Goal: Navigation & Orientation: Go to known website

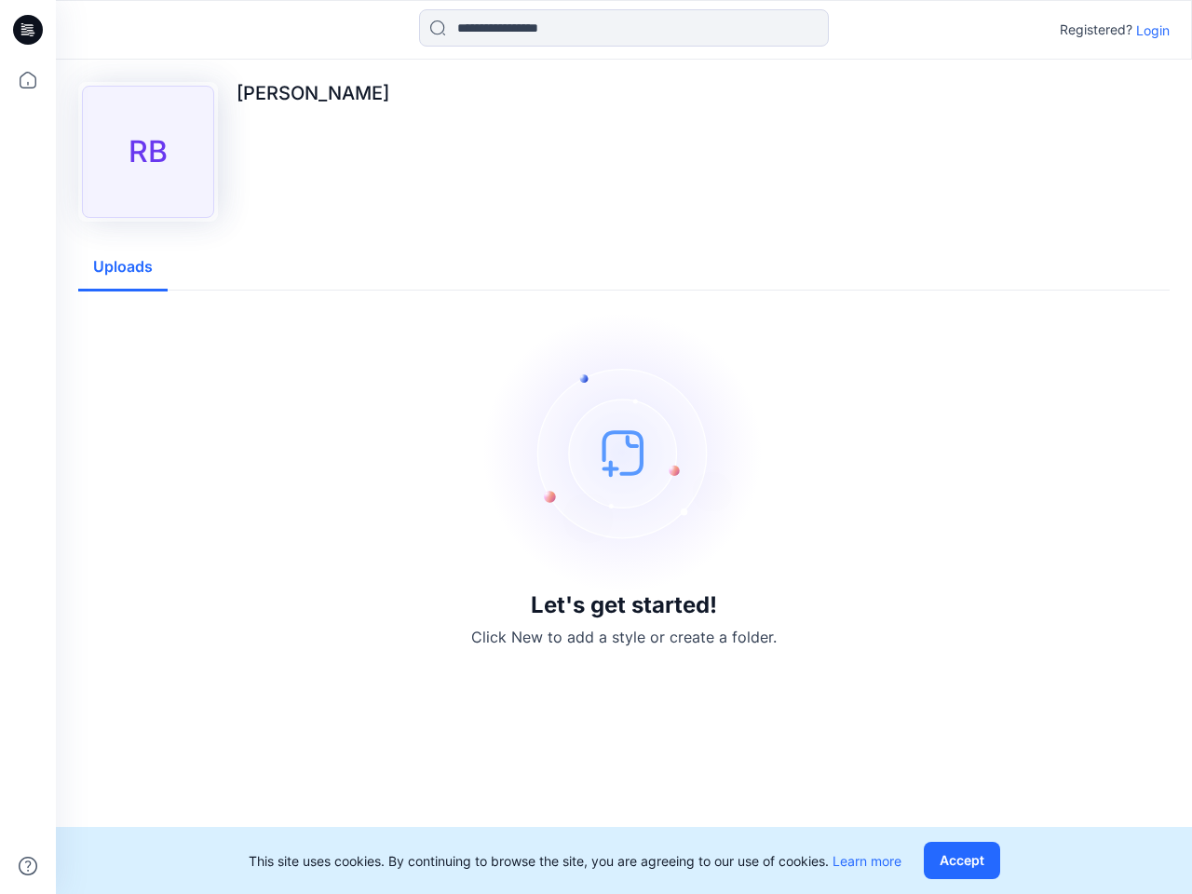
click at [596, 447] on img at bounding box center [623, 452] width 279 height 279
click at [29, 30] on icon at bounding box center [30, 30] width 7 height 1
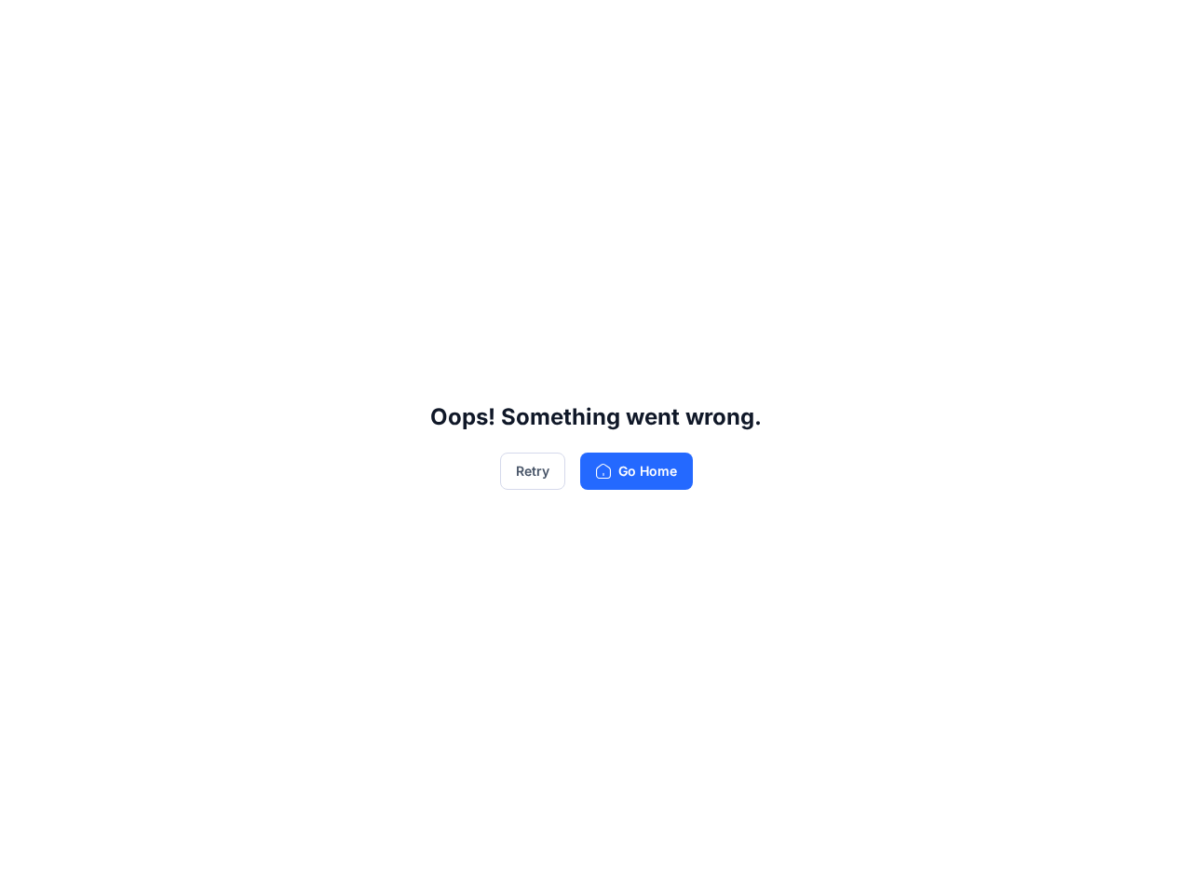
click at [28, 80] on div "Oops! Something went wrong. Retry Go Home" at bounding box center [596, 447] width 1192 height 894
click at [28, 866] on div "Oops! Something went wrong. Retry Go Home" at bounding box center [596, 447] width 1192 height 894
click at [624, 28] on div "Oops! Something went wrong. Retry Go Home" at bounding box center [596, 447] width 1192 height 894
click at [1152, 30] on div "Oops! Something went wrong. Retry Go Home" at bounding box center [596, 447] width 1192 height 894
click at [123, 267] on div "Oops! Something went wrong. Retry Go Home" at bounding box center [596, 447] width 1192 height 894
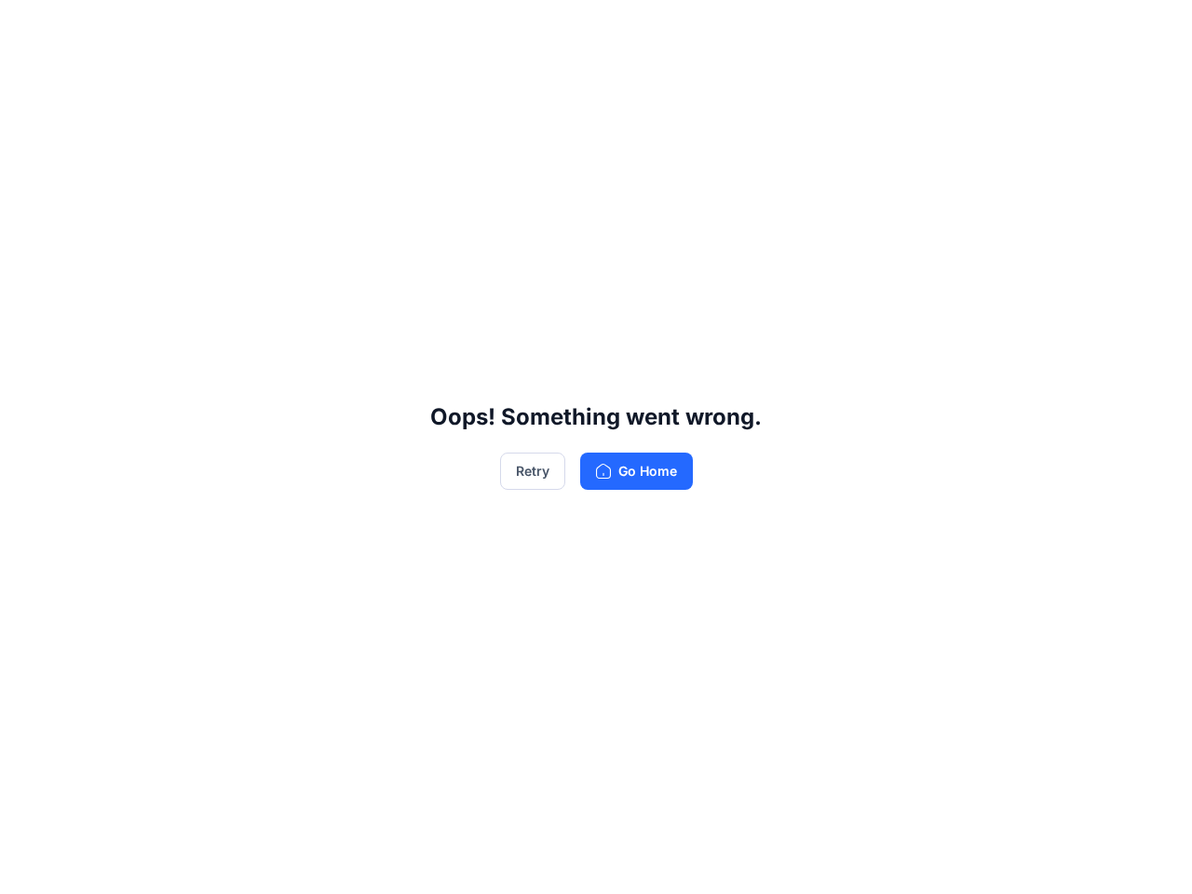
click at [965, 860] on div "Oops! Something went wrong. Retry Go Home" at bounding box center [596, 447] width 1192 height 894
